Goal: Information Seeking & Learning: Learn about a topic

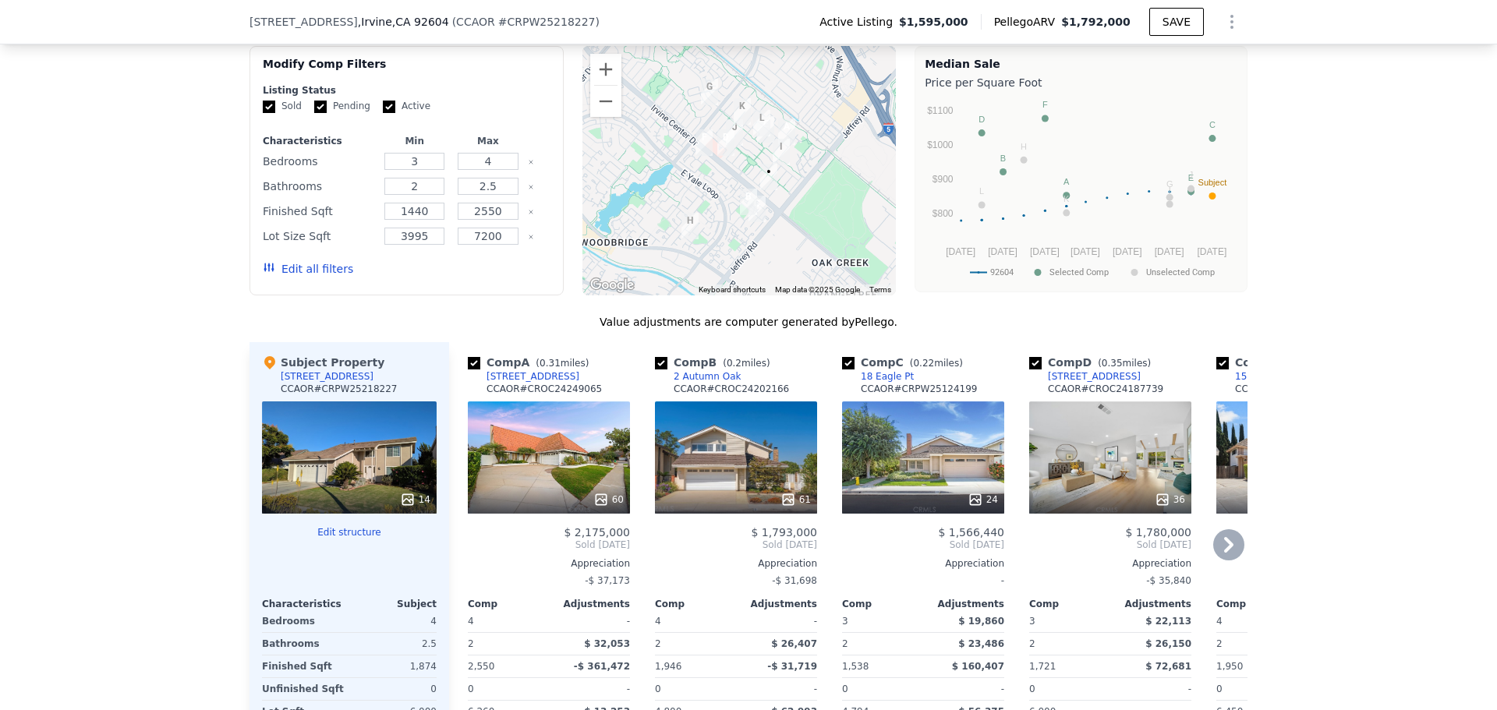
scroll to position [1293, 0]
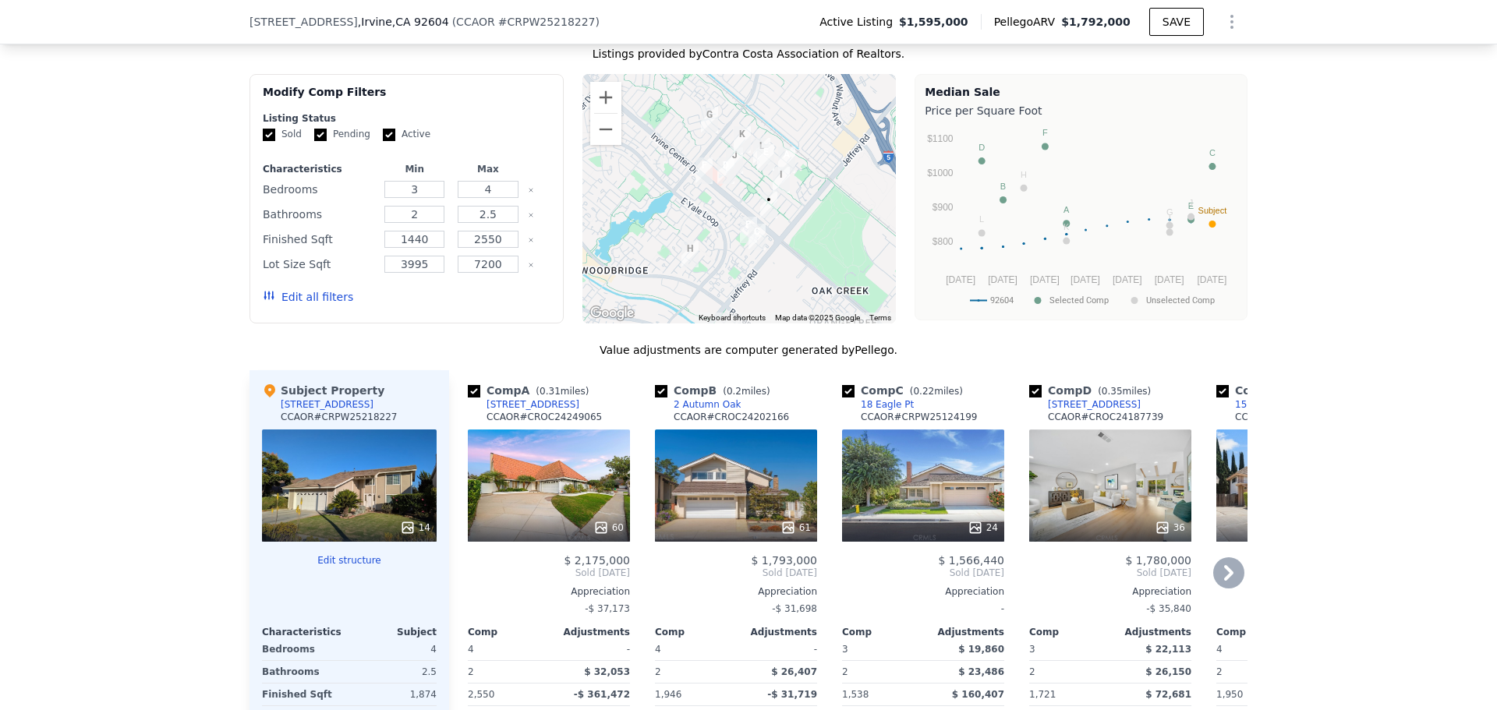
click at [1244, 588] on icon at bounding box center [1228, 572] width 31 height 31
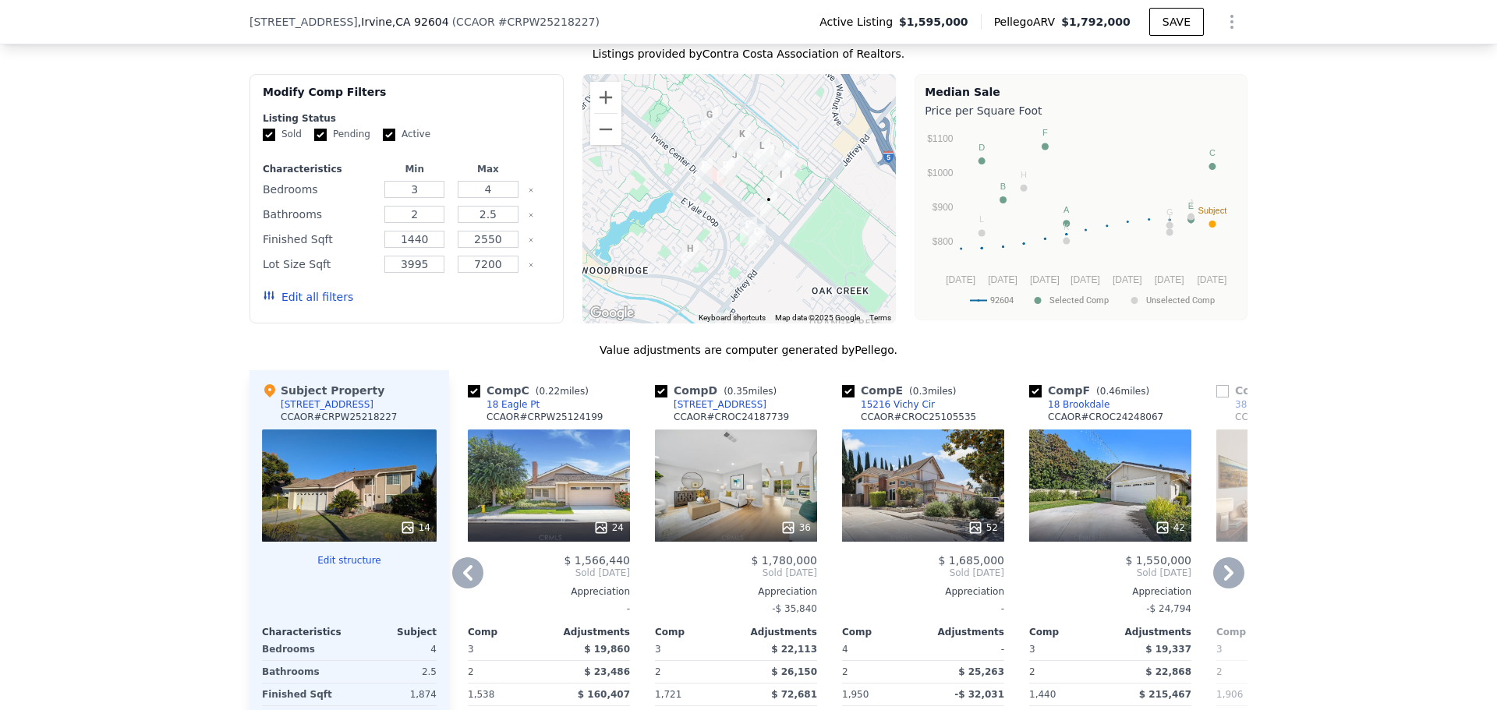
click at [765, 542] on div "36" at bounding box center [736, 485] width 162 height 112
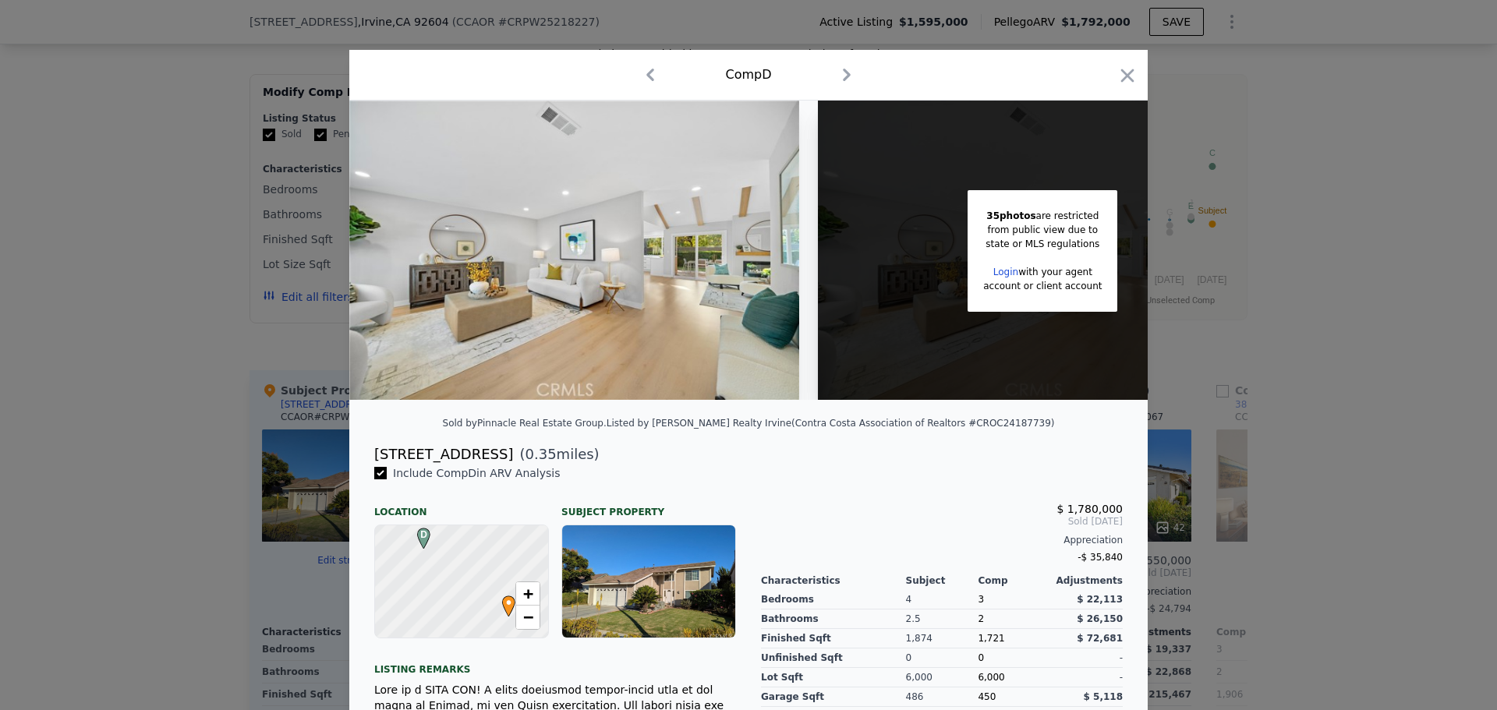
drag, startPoint x: 345, startPoint y: 491, endPoint x: 484, endPoint y: 496, distance: 139.6
click at [484, 465] on div "15441 Cherbourg Ave" at bounding box center [443, 454] width 139 height 22
click at [127, 267] on div at bounding box center [748, 355] width 1497 height 710
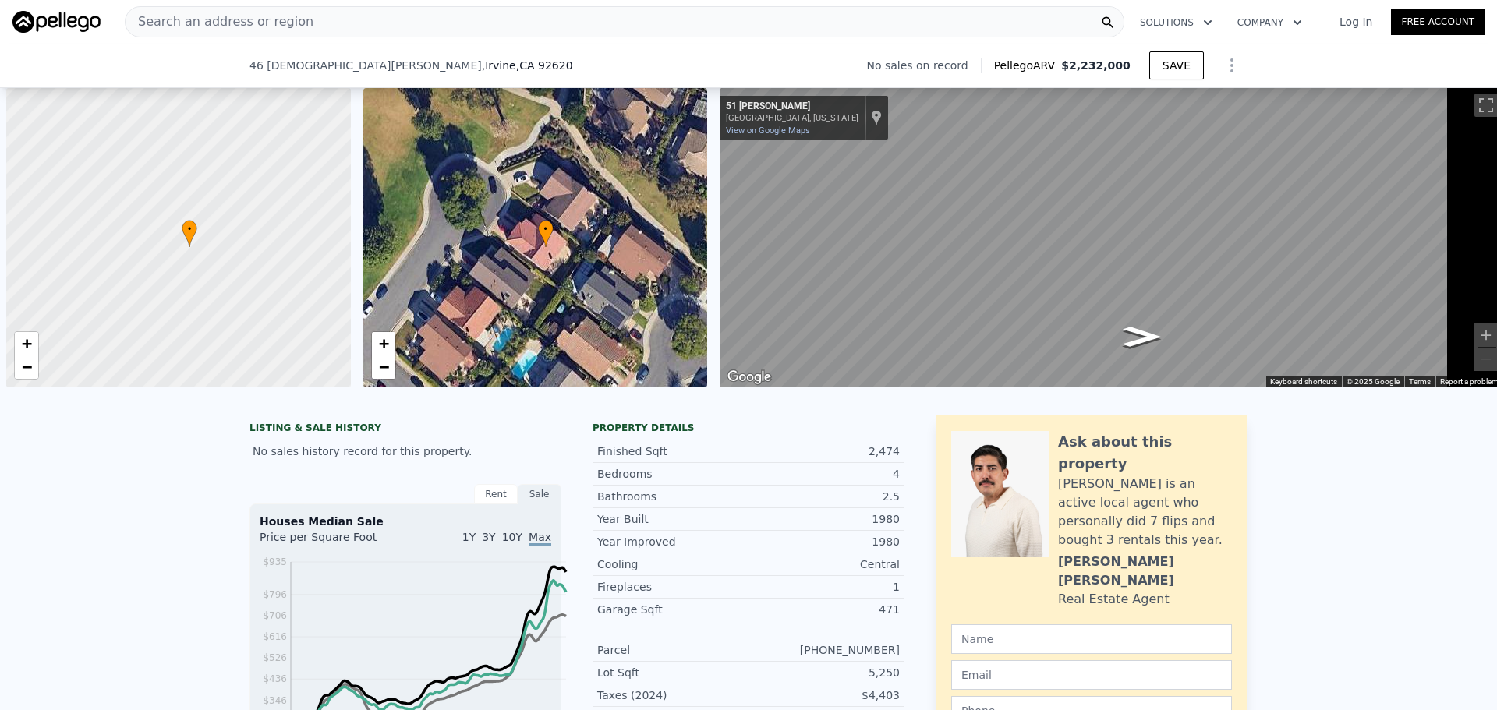
scroll to position [0, 7]
